Goal: Information Seeking & Learning: Learn about a topic

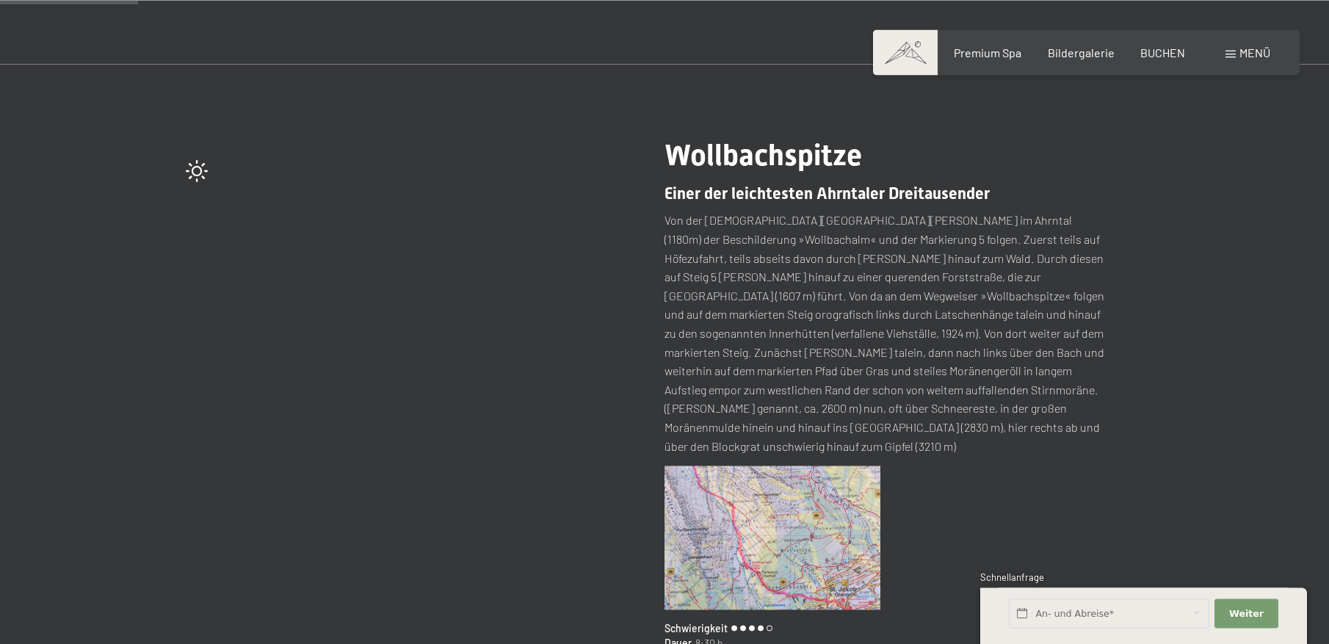
scroll to position [150, 0]
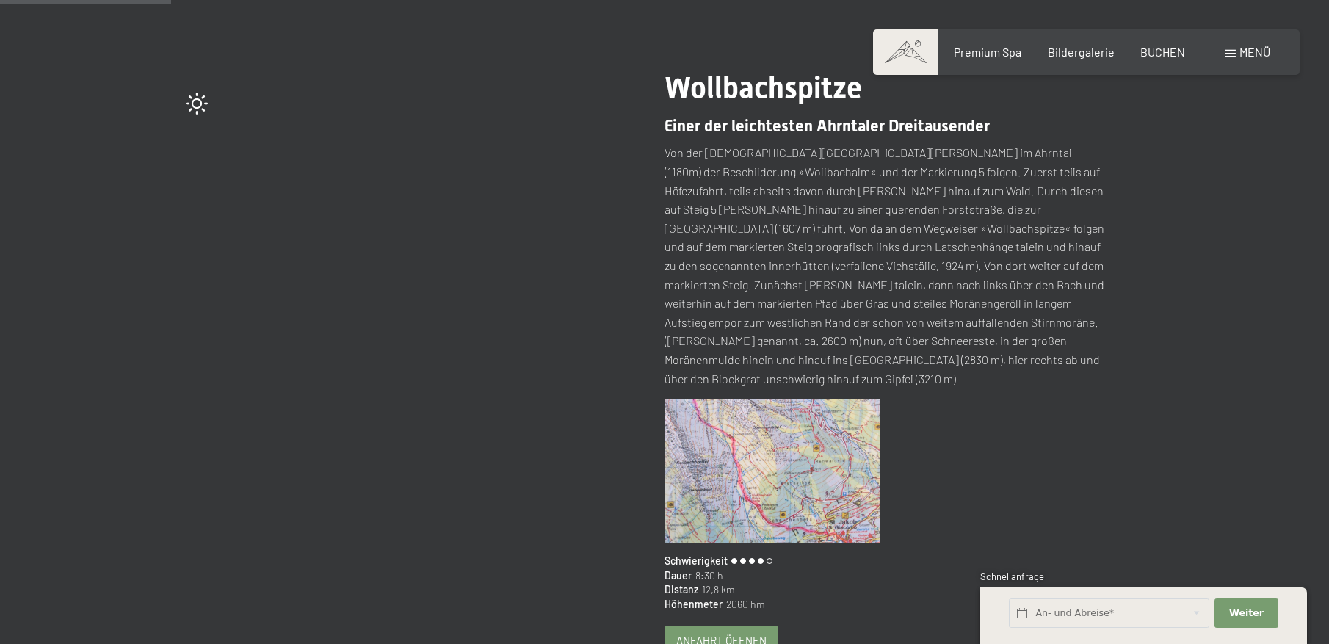
click at [770, 436] on img at bounding box center [773, 471] width 216 height 144
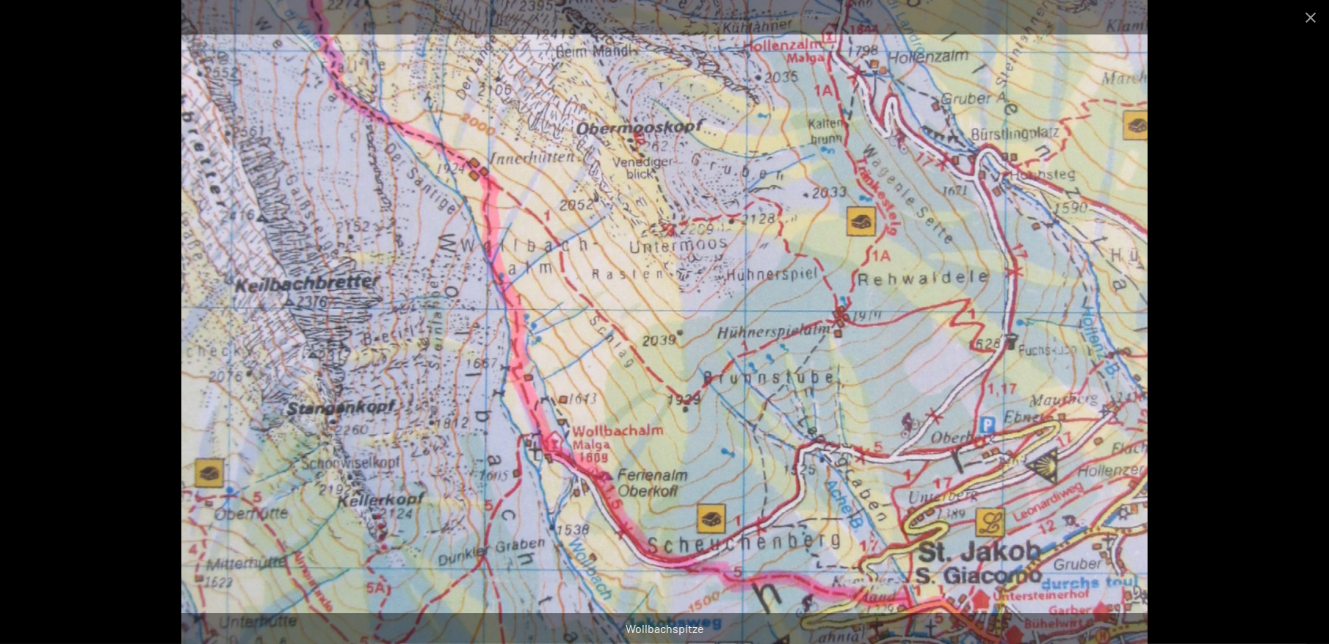
scroll to position [225, 0]
click at [792, 387] on img at bounding box center [664, 322] width 967 height 644
click at [1308, 18] on button "Close gallery" at bounding box center [1311, 17] width 37 height 35
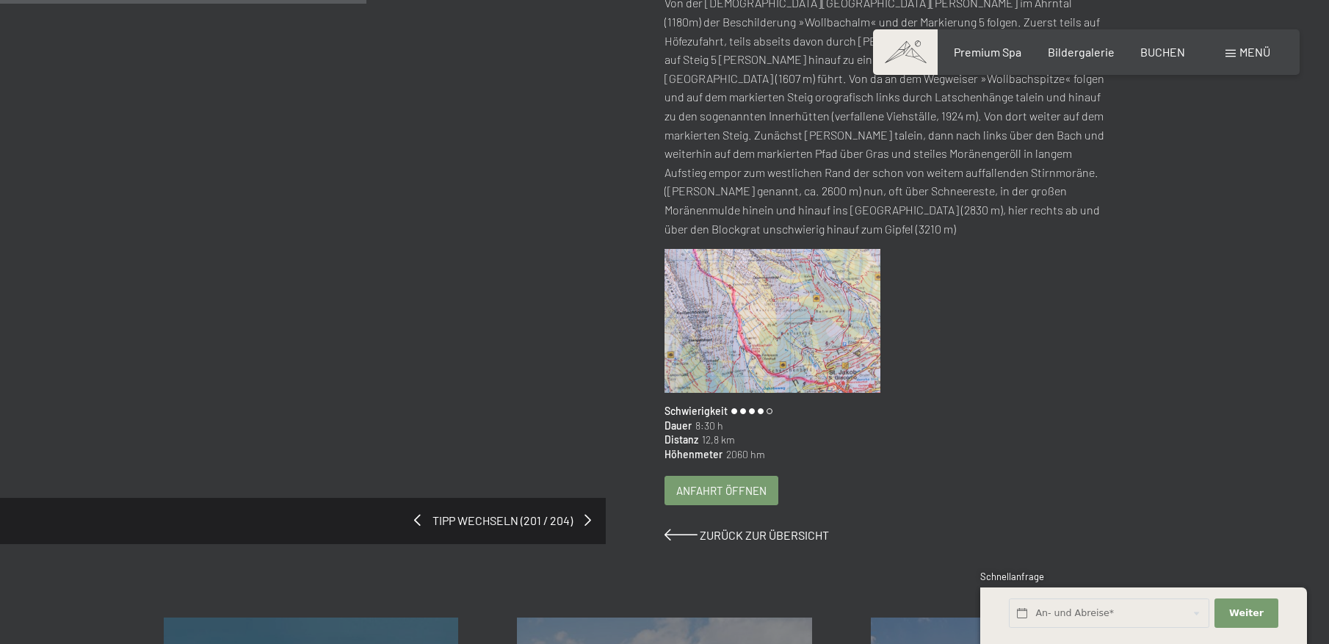
scroll to position [599, 0]
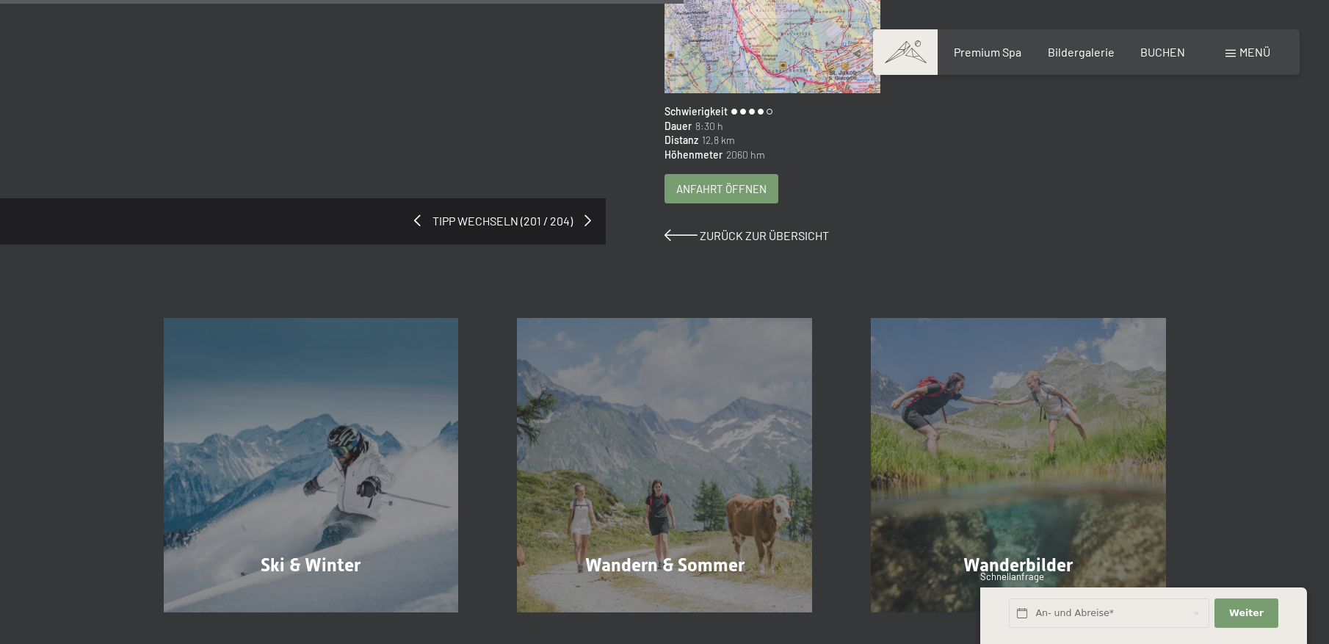
click at [721, 181] on span "Anfahrt öffnen" at bounding box center [722, 188] width 90 height 15
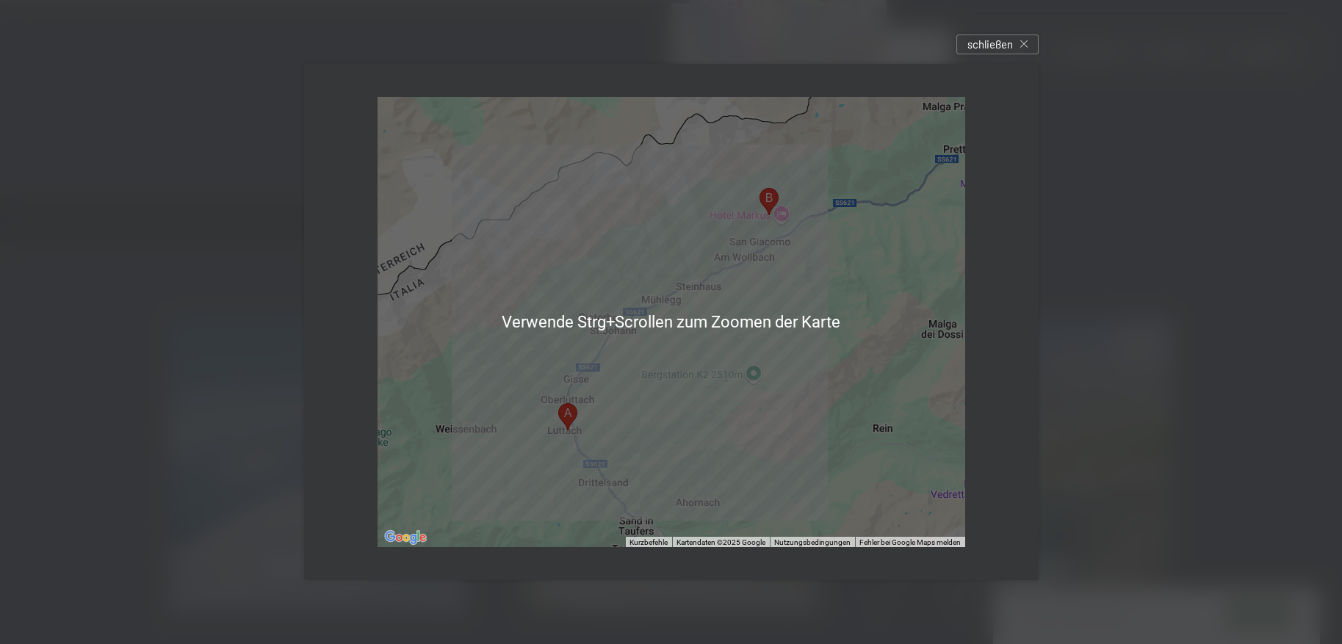
click at [751, 286] on div at bounding box center [672, 322] width 588 height 451
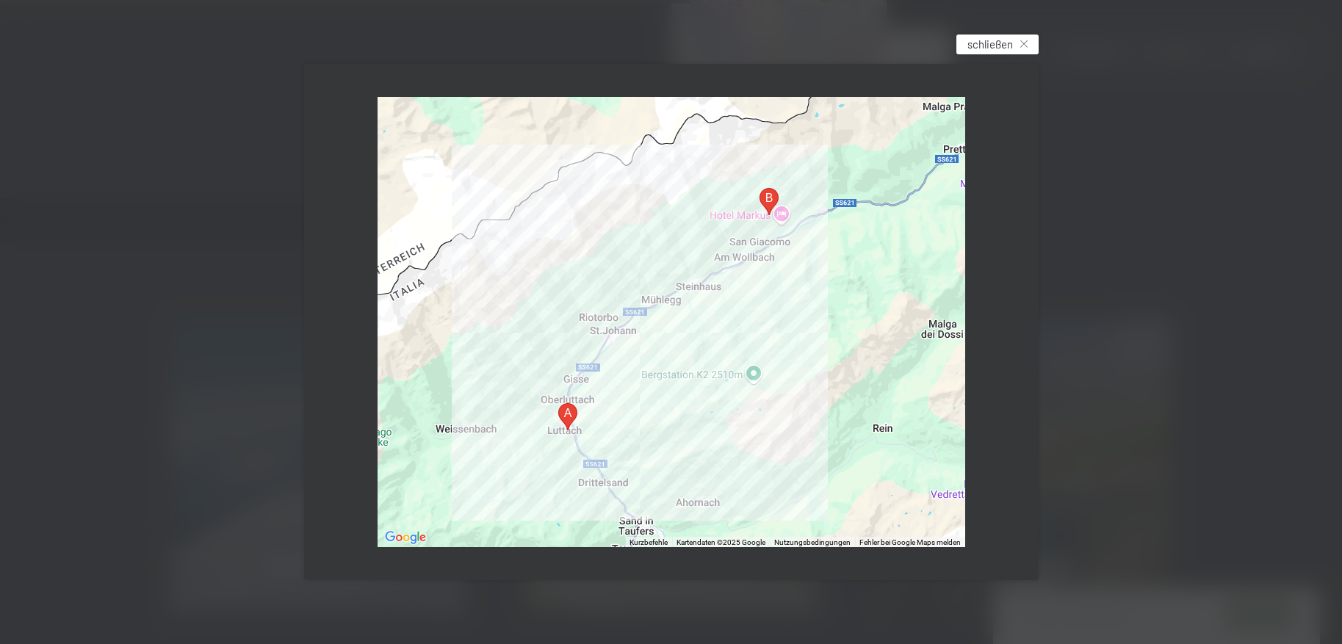
click at [997, 40] on span "schließen" at bounding box center [990, 44] width 46 height 15
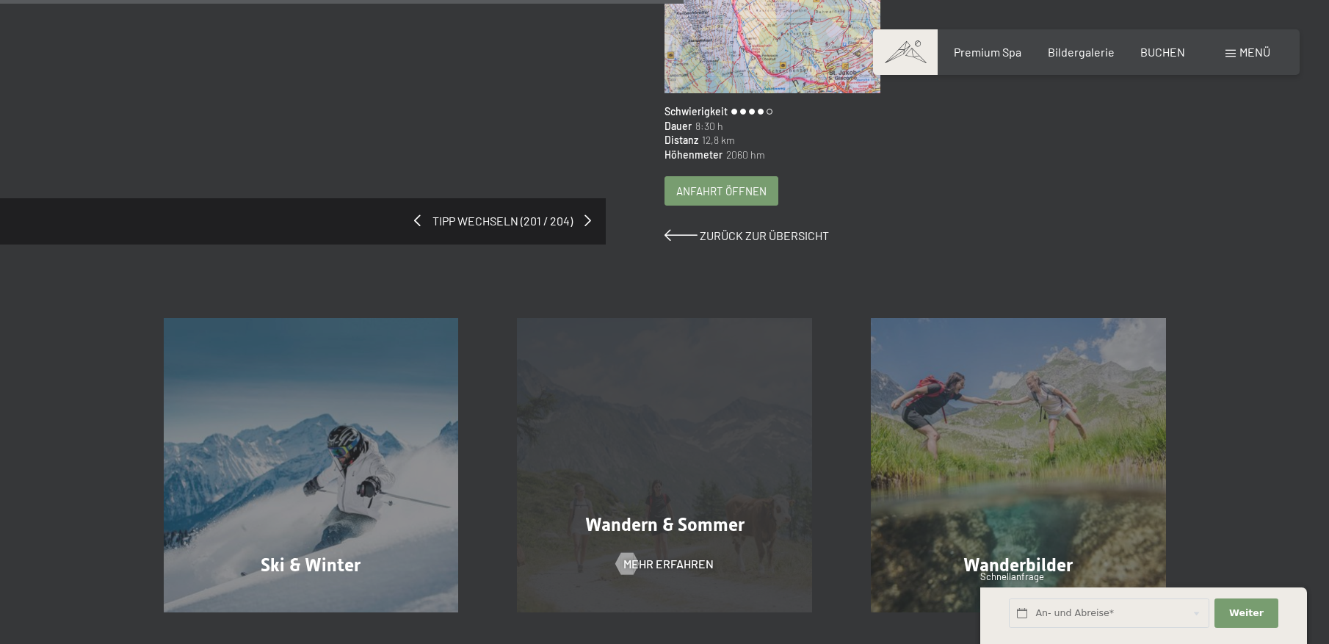
click at [661, 491] on div "Wandern & [PERSON_NAME] erfahren" at bounding box center [665, 465] width 354 height 295
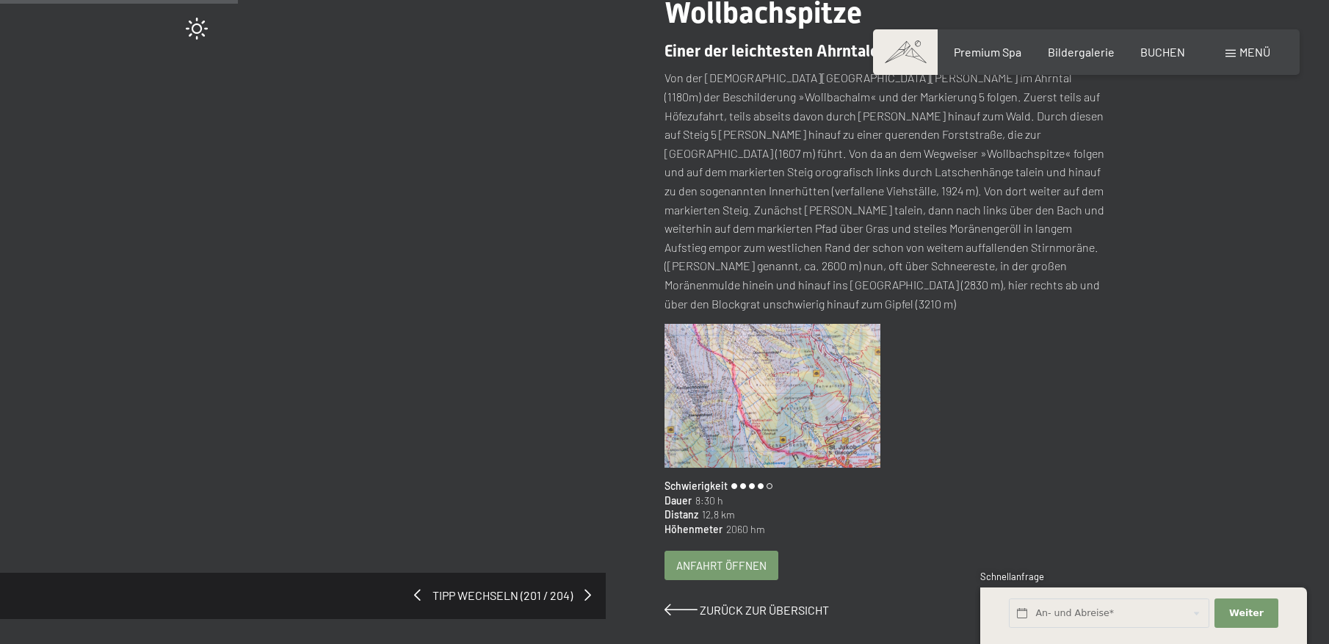
scroll to position [0, 0]
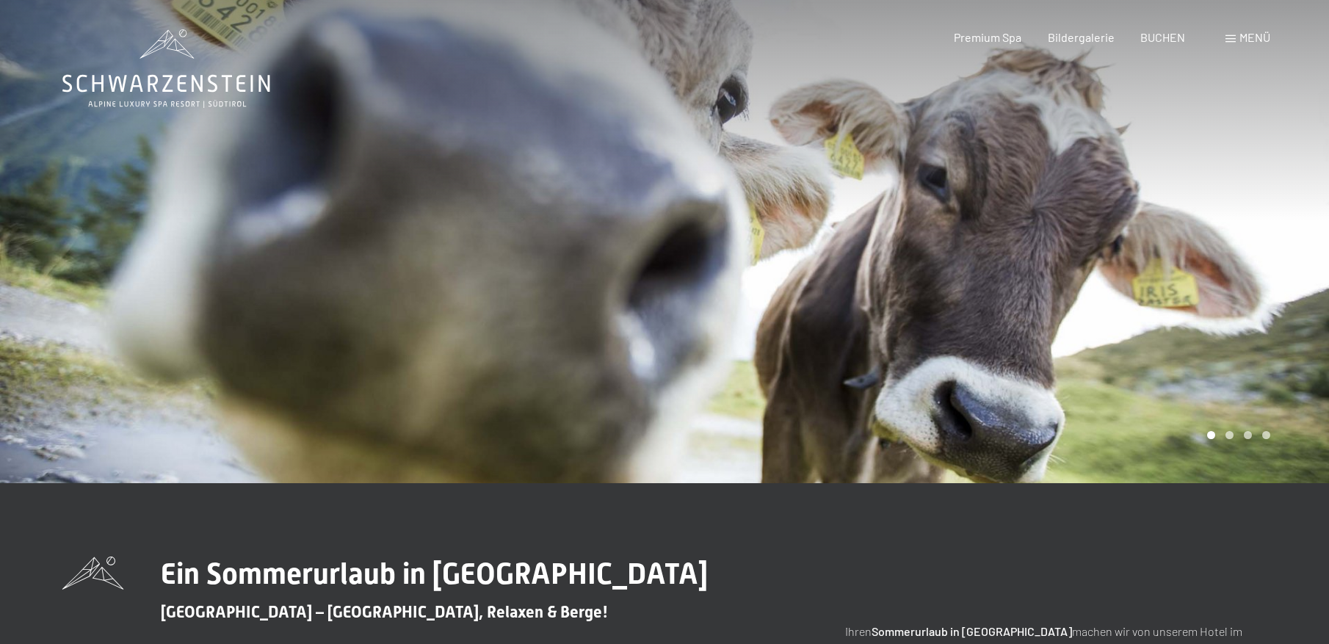
click at [1253, 209] on div at bounding box center [997, 241] width 665 height 483
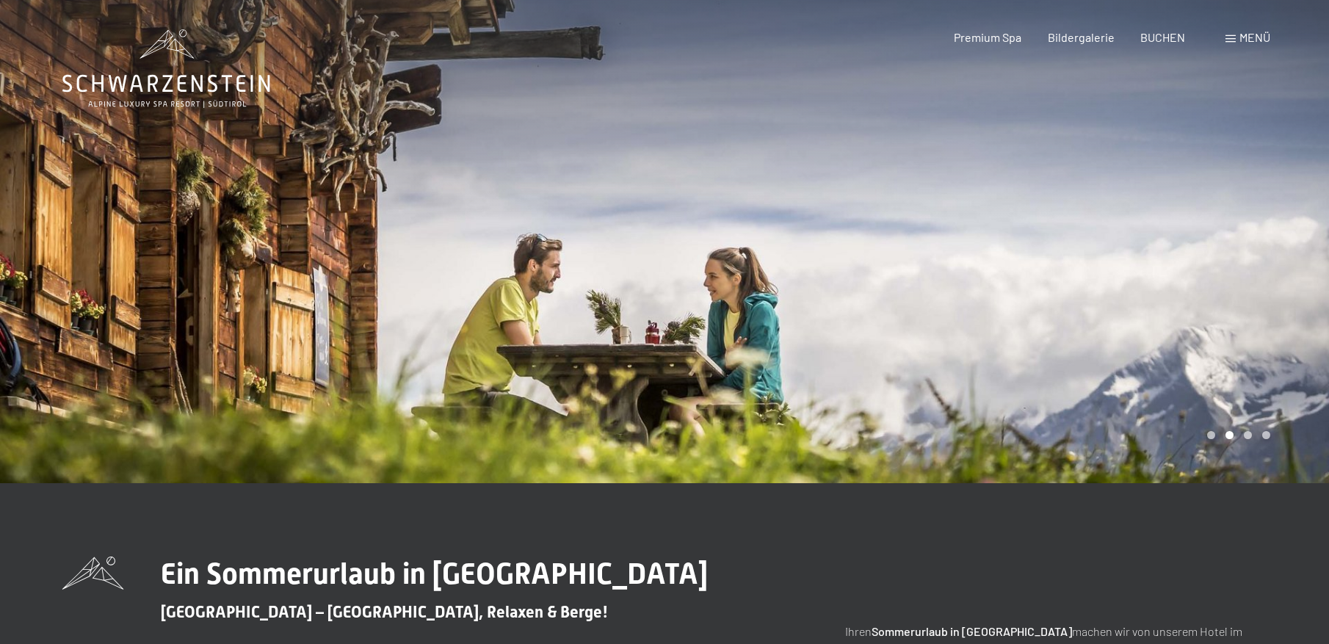
click at [1217, 242] on div at bounding box center [997, 241] width 665 height 483
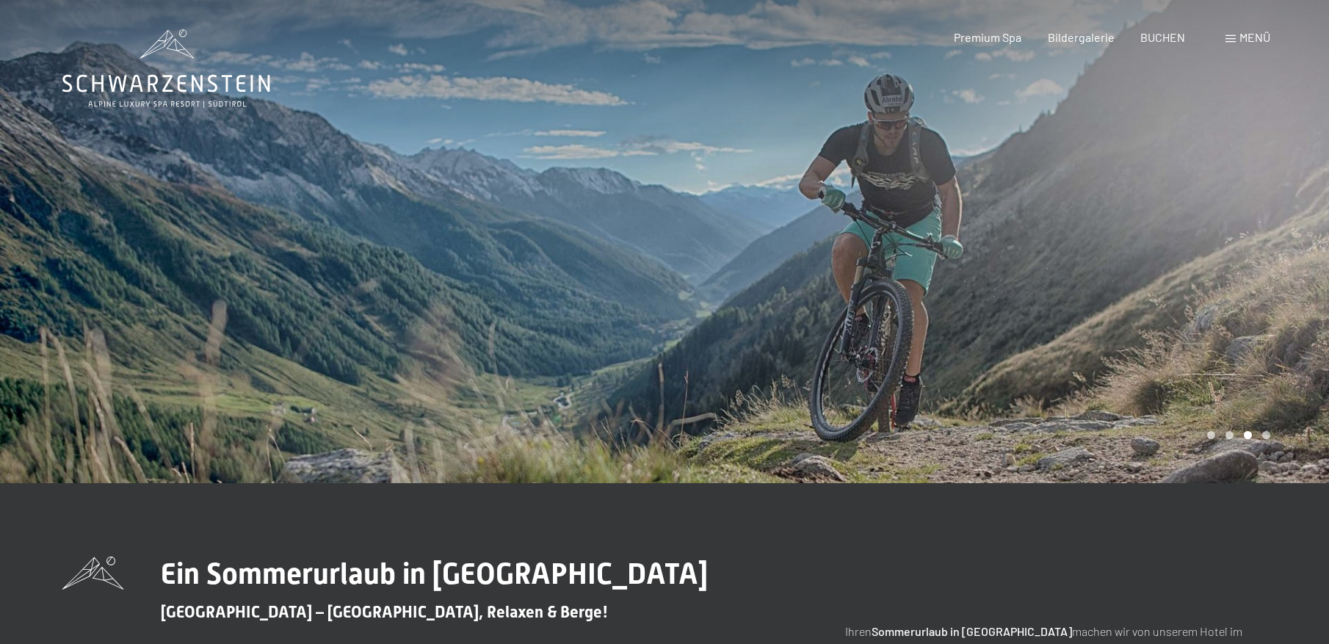
click at [1216, 238] on div at bounding box center [997, 241] width 665 height 483
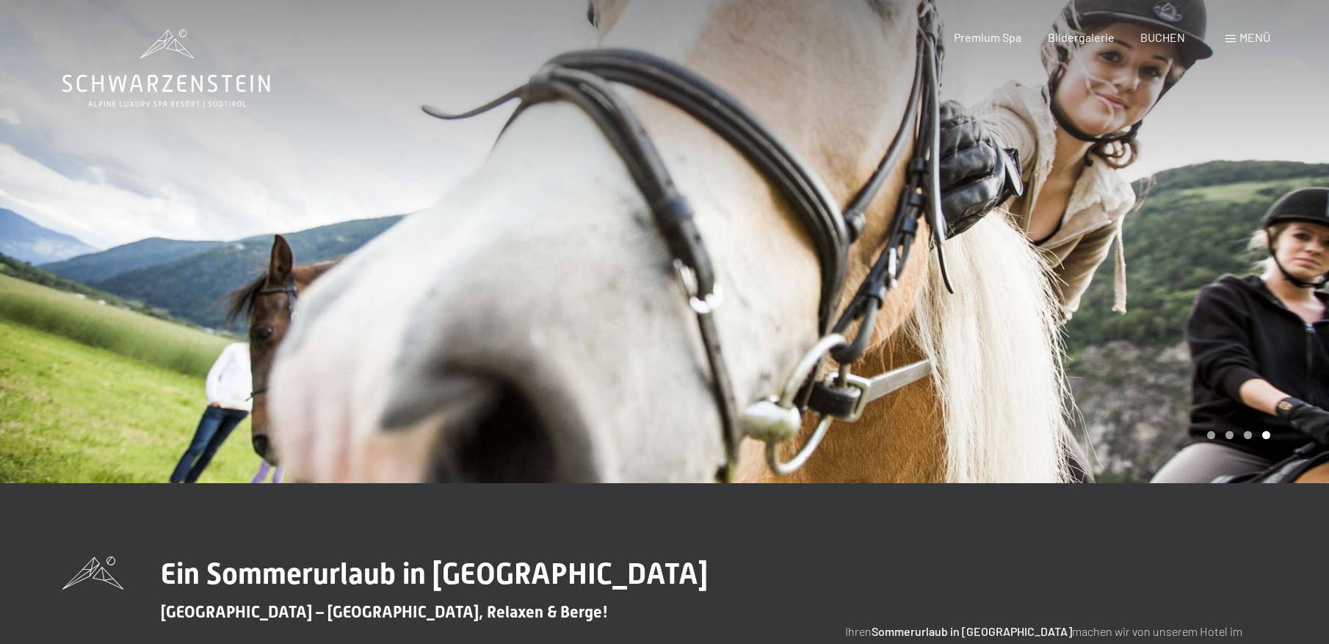
click at [1175, 221] on div at bounding box center [997, 241] width 665 height 483
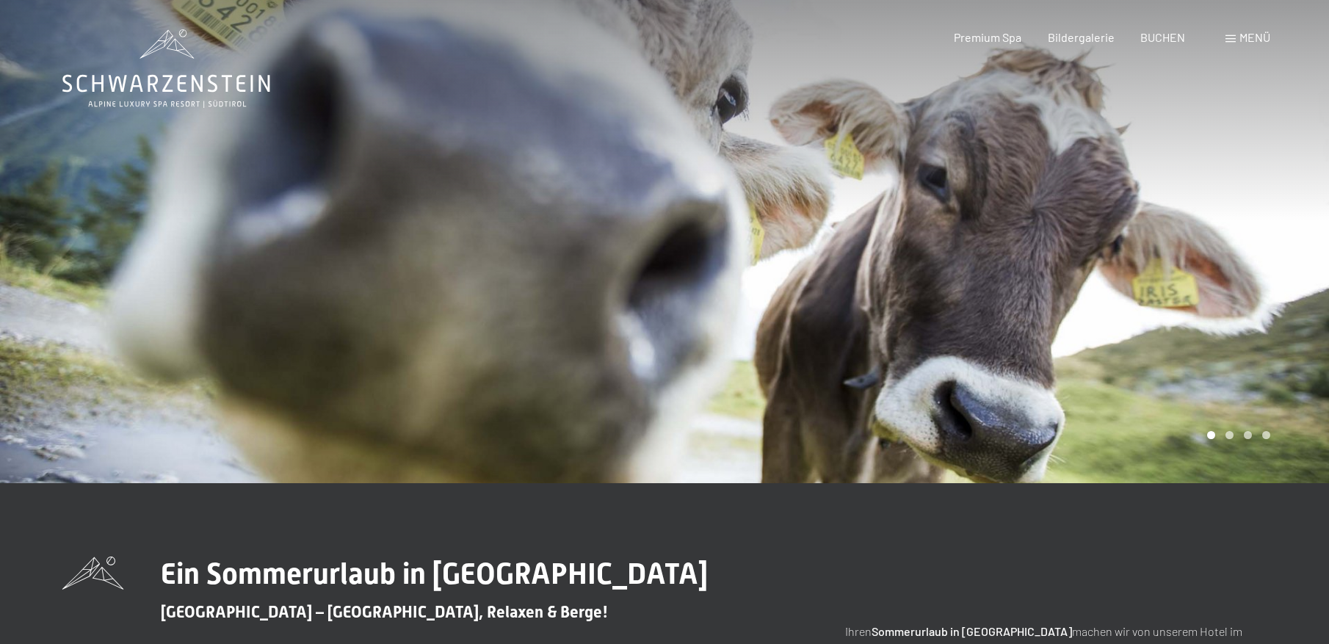
click at [1174, 220] on div at bounding box center [997, 241] width 665 height 483
